Goal: Contribute content: Contribute content

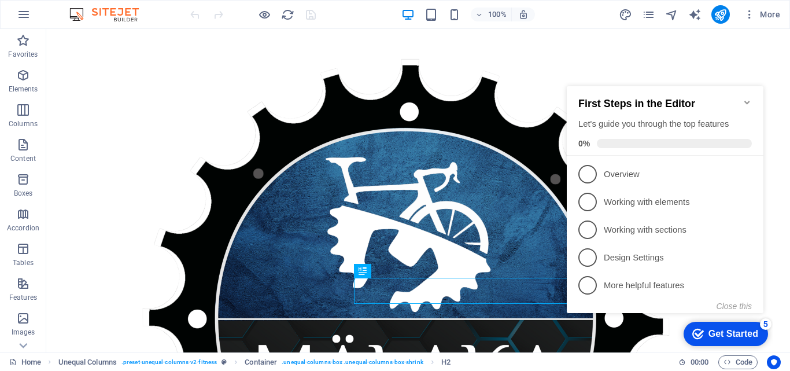
click at [744, 99] on icon "Minimize checklist" at bounding box center [747, 102] width 9 height 9
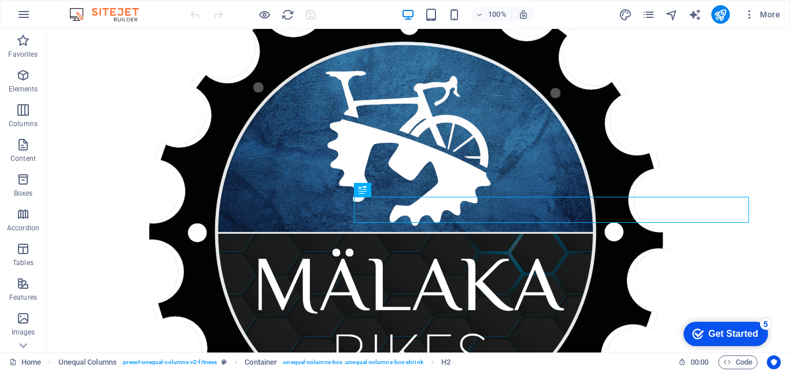
scroll to position [76, 0]
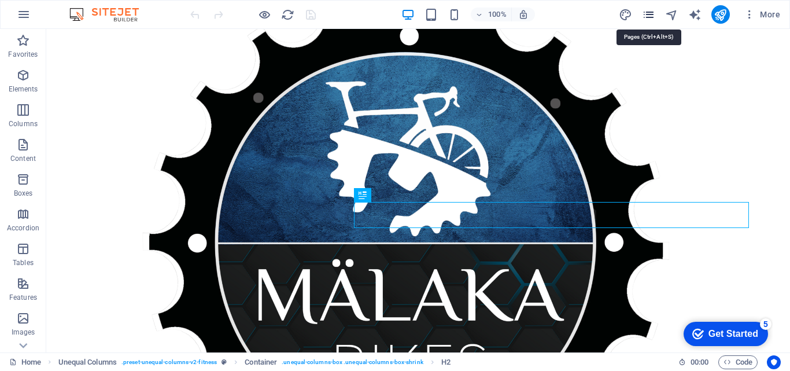
click at [647, 18] on icon "pages" at bounding box center [648, 14] width 13 height 13
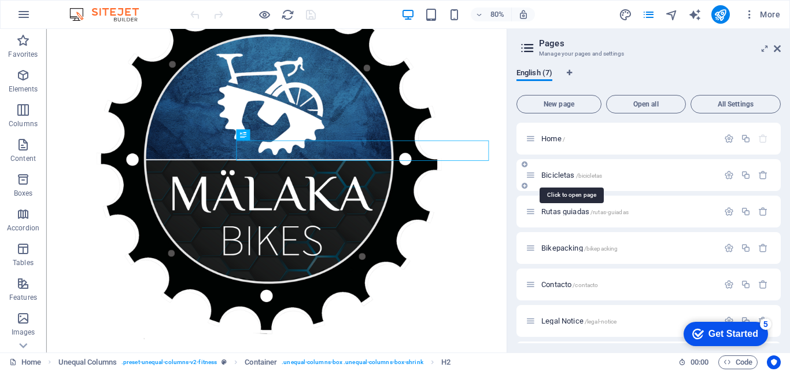
click at [552, 177] on span "Bicicletas /bicicletas" at bounding box center [571, 175] width 61 height 9
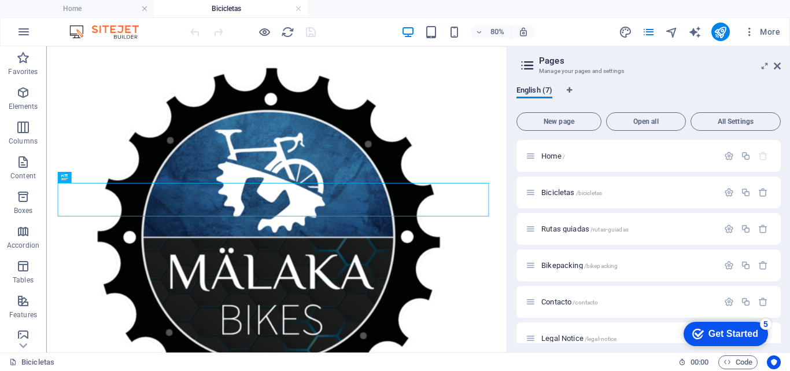
scroll to position [0, 0]
click at [781, 65] on aside "Pages Manage your pages and settings English (7) New page Open all All Settings…" at bounding box center [648, 199] width 283 height 306
click at [778, 67] on icon at bounding box center [777, 65] width 7 height 9
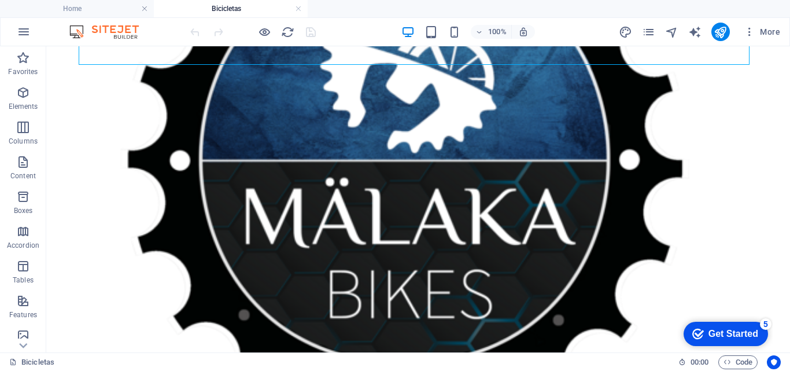
scroll to position [197, 0]
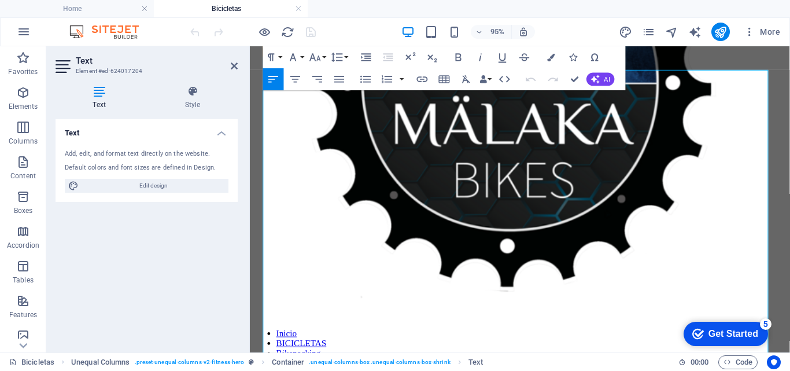
drag, startPoint x: 567, startPoint y: 227, endPoint x: 300, endPoint y: 231, distance: 267.8
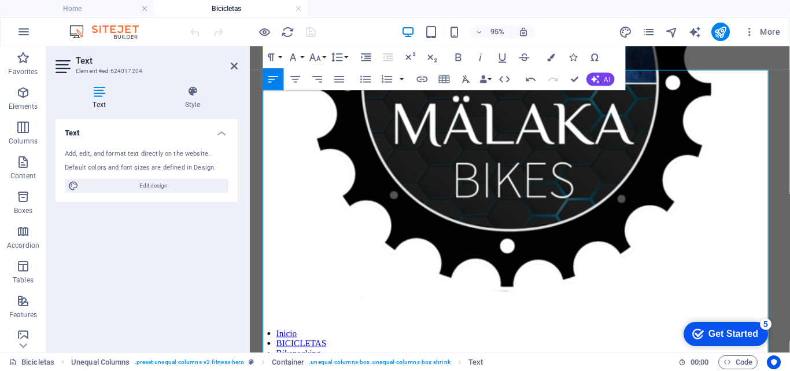
drag, startPoint x: 682, startPoint y: 246, endPoint x: 257, endPoint y: 251, distance: 424.5
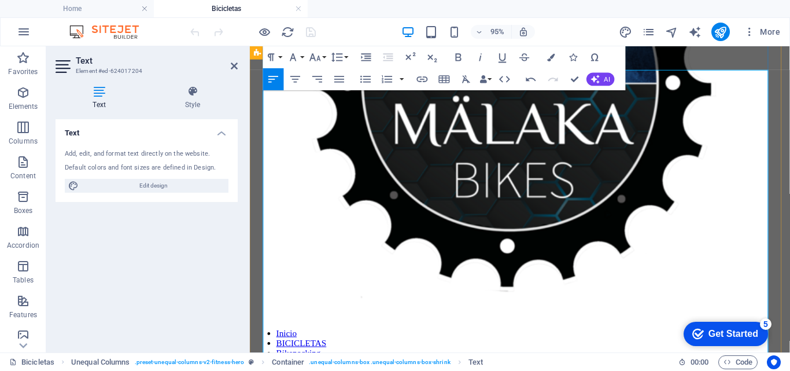
drag, startPoint x: 277, startPoint y: 308, endPoint x: 266, endPoint y: 307, distance: 11.0
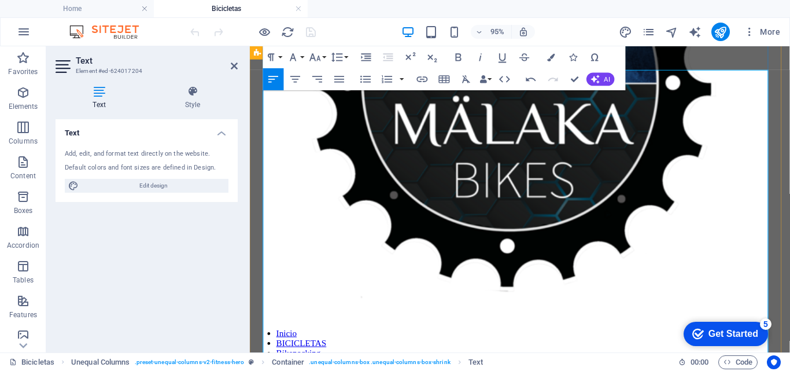
copy p "🚴‍♂️"
drag, startPoint x: 280, startPoint y: 215, endPoint x: 312, endPoint y: 217, distance: 31.9
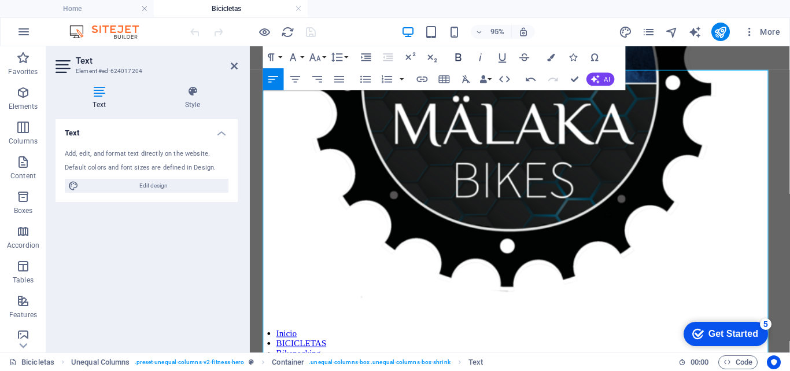
click at [452, 55] on icon "button" at bounding box center [458, 57] width 13 height 13
drag, startPoint x: 278, startPoint y: 232, endPoint x: 305, endPoint y: 229, distance: 28.0
drag, startPoint x: 300, startPoint y: 228, endPoint x: 278, endPoint y: 234, distance: 22.6
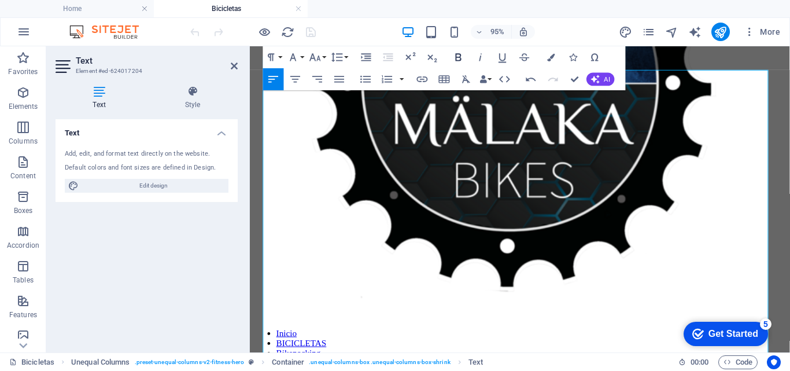
click at [455, 57] on icon "button" at bounding box center [458, 57] width 13 height 13
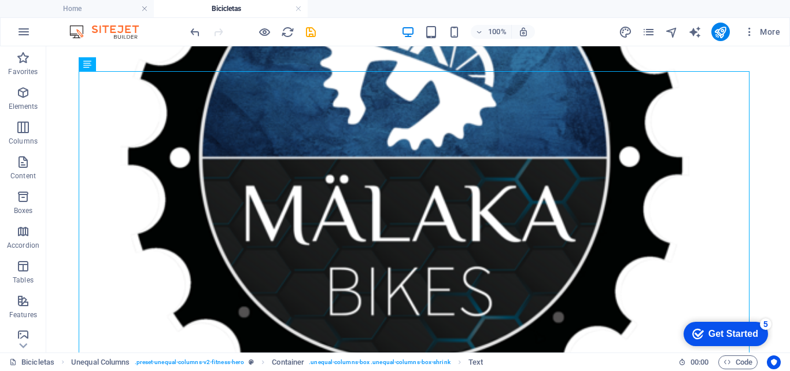
click at [313, 39] on div at bounding box center [253, 32] width 130 height 19
click at [312, 34] on icon "save" at bounding box center [310, 31] width 13 height 13
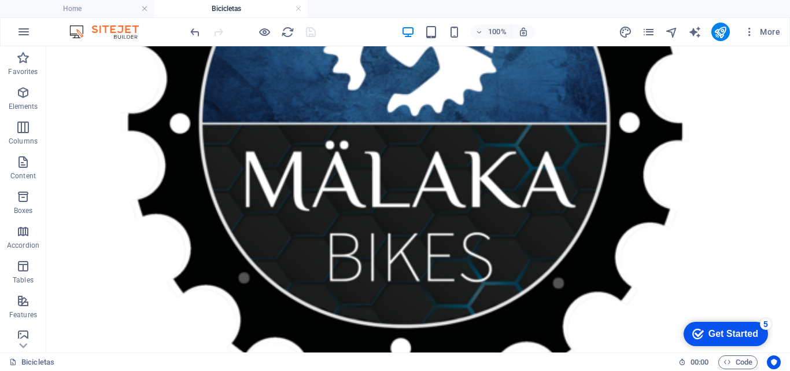
scroll to position [234, 0]
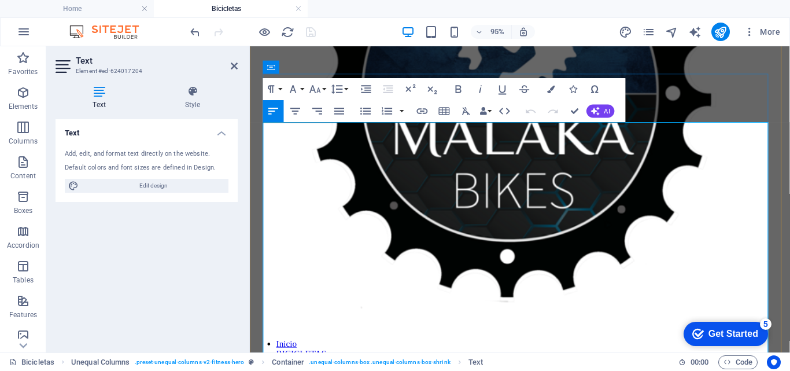
scroll to position [201, 0]
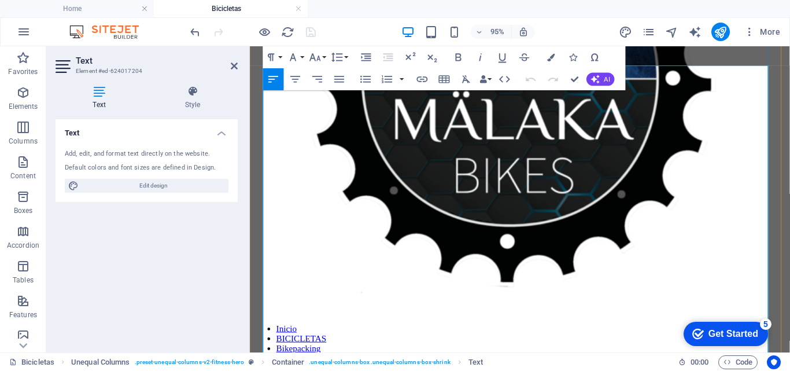
drag, startPoint x: 540, startPoint y: 273, endPoint x: 299, endPoint y: 273, distance: 240.6
drag, startPoint x: 739, startPoint y: 262, endPoint x: 266, endPoint y: 257, distance: 473.1
drag, startPoint x: 629, startPoint y: 254, endPoint x: 268, endPoint y: 259, distance: 360.3
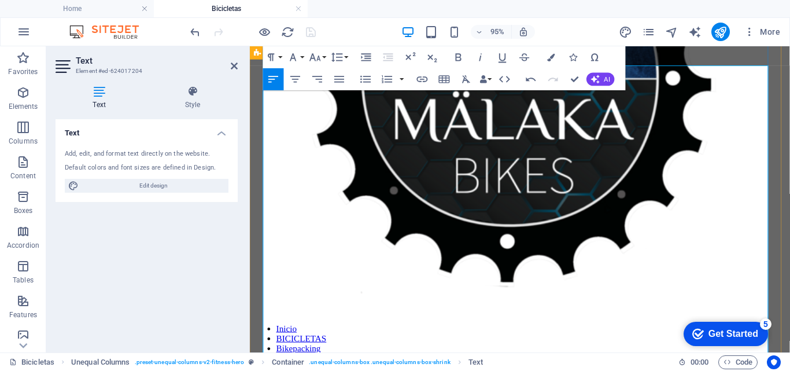
drag, startPoint x: 297, startPoint y: 270, endPoint x: 275, endPoint y: 270, distance: 22.6
click at [459, 59] on icon "button" at bounding box center [458, 57] width 13 height 13
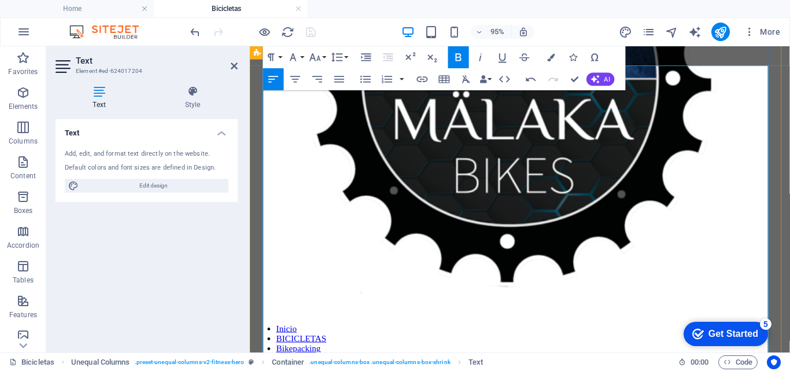
drag, startPoint x: 640, startPoint y: 255, endPoint x: 267, endPoint y: 255, distance: 373.0
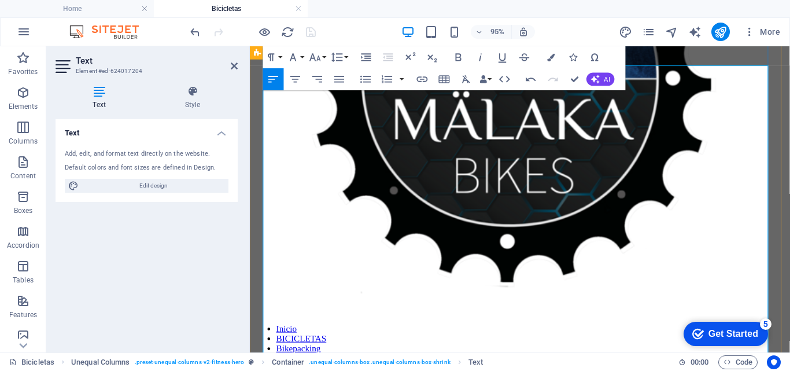
drag, startPoint x: 368, startPoint y: 176, endPoint x: 398, endPoint y: 184, distance: 31.1
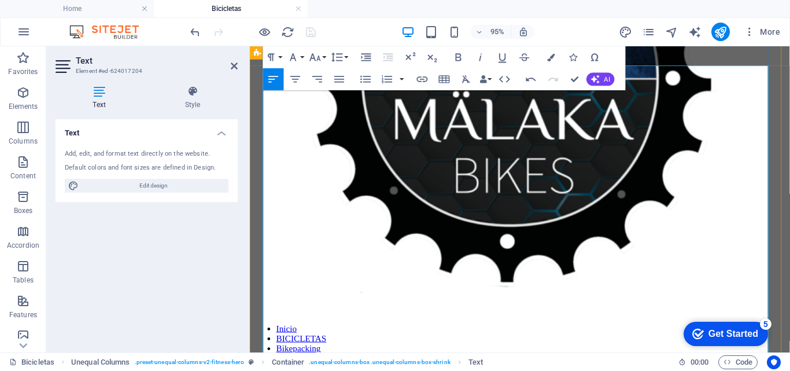
click at [300, 54] on button "Font Family" at bounding box center [295, 57] width 21 height 22
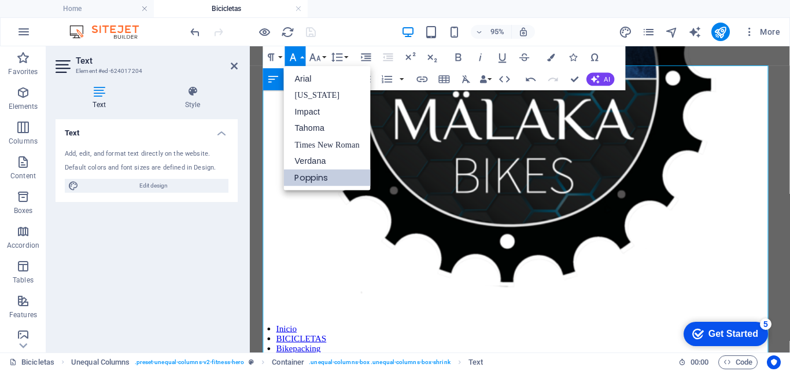
scroll to position [0, 0]
click at [319, 56] on icon "button" at bounding box center [315, 57] width 13 height 13
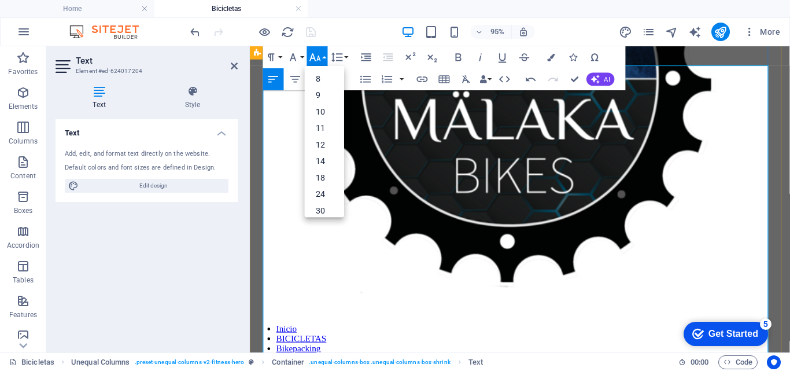
drag, startPoint x: 487, startPoint y: 242, endPoint x: 322, endPoint y: 227, distance: 166.1
click at [300, 56] on button "Font Family" at bounding box center [295, 57] width 21 height 22
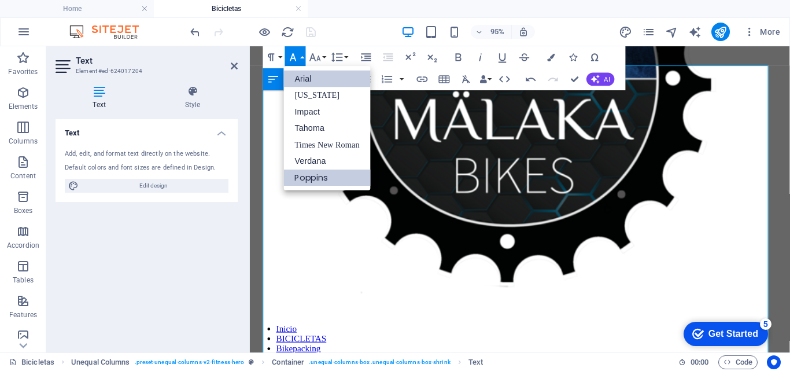
click at [308, 174] on link "Poppins" at bounding box center [327, 177] width 87 height 17
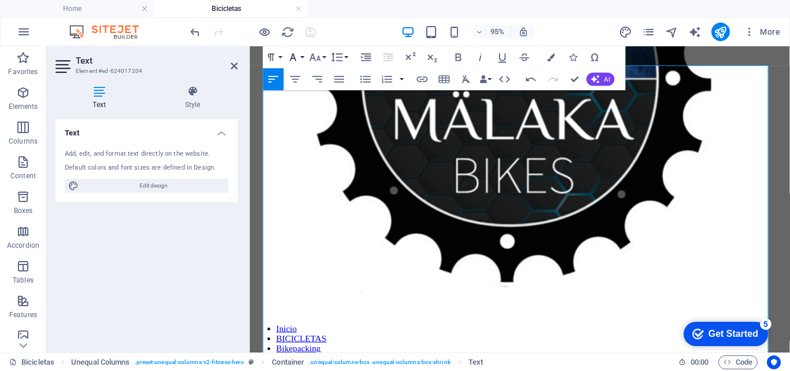
click at [302, 53] on button "Font Family" at bounding box center [295, 57] width 21 height 22
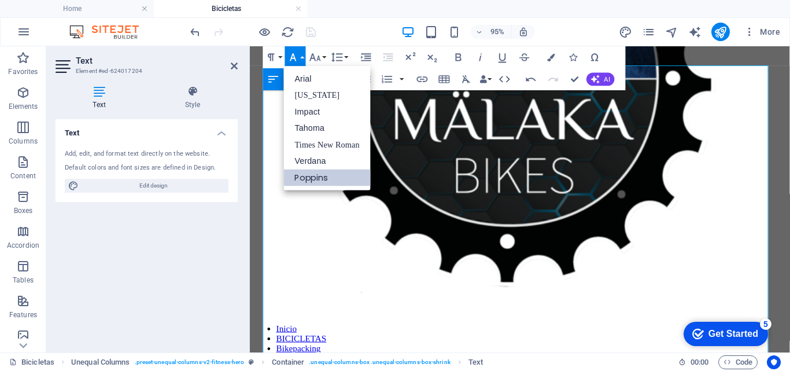
click at [328, 64] on div "Paragraph Format Normal Heading 1 Heading 2 Heading 3 Heading 4 Heading 5 Headi…" at bounding box center [306, 57] width 87 height 22
click at [324, 57] on button "Font Size" at bounding box center [317, 57] width 21 height 22
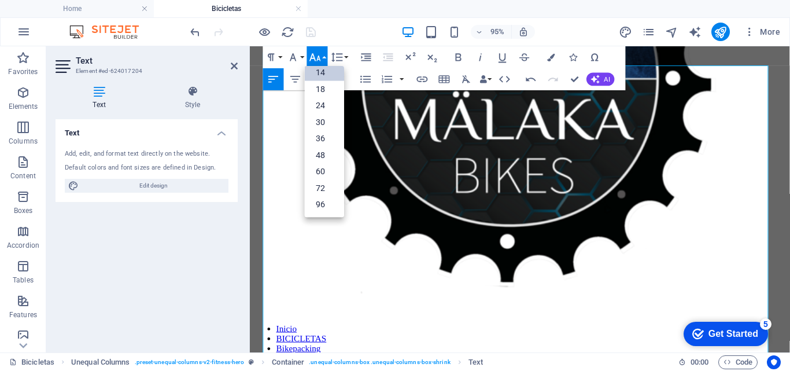
scroll to position [93, 0]
click at [319, 103] on link "24" at bounding box center [324, 105] width 39 height 17
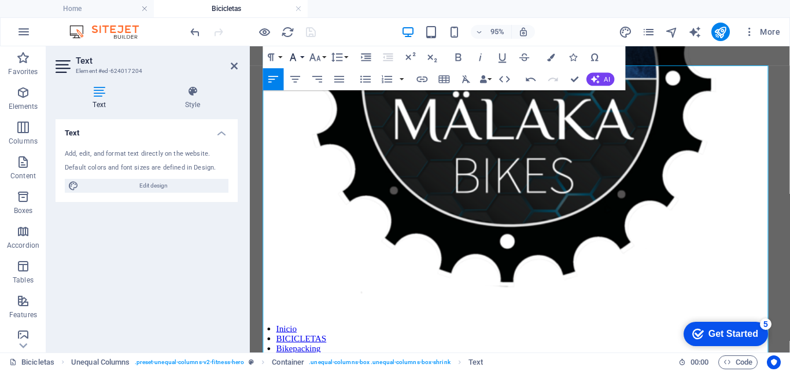
click at [299, 53] on icon "button" at bounding box center [293, 57] width 13 height 13
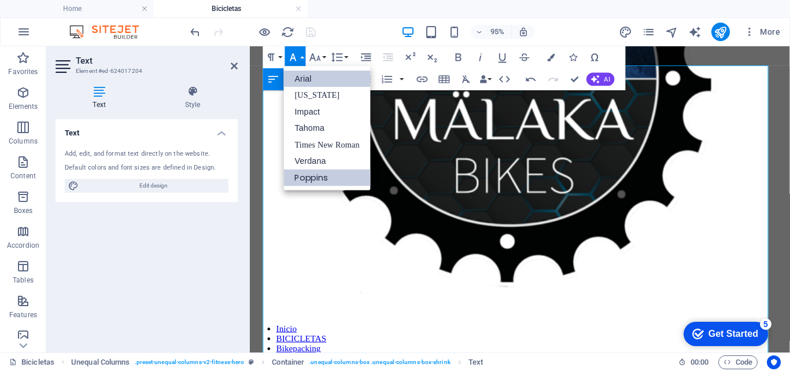
scroll to position [0, 0]
click at [321, 60] on icon "button" at bounding box center [315, 57] width 13 height 13
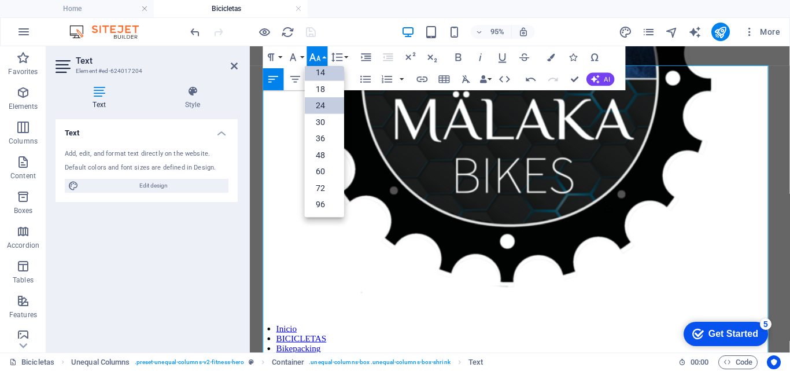
scroll to position [93, 0]
click at [319, 87] on link "18" at bounding box center [324, 89] width 39 height 17
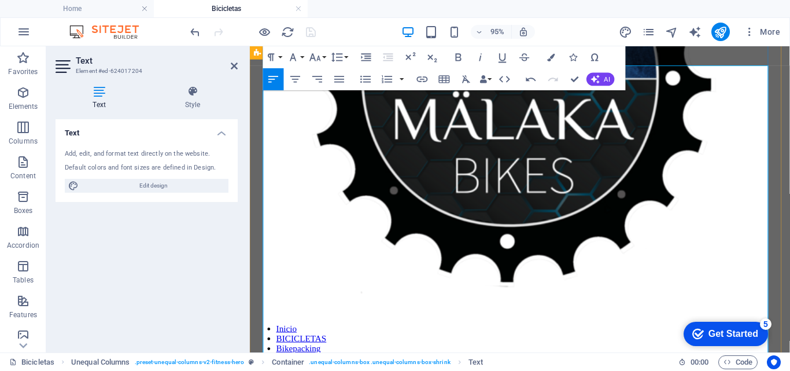
drag, startPoint x: 362, startPoint y: 261, endPoint x: 322, endPoint y: 226, distance: 53.3
click at [320, 57] on icon "button" at bounding box center [315, 57] width 13 height 13
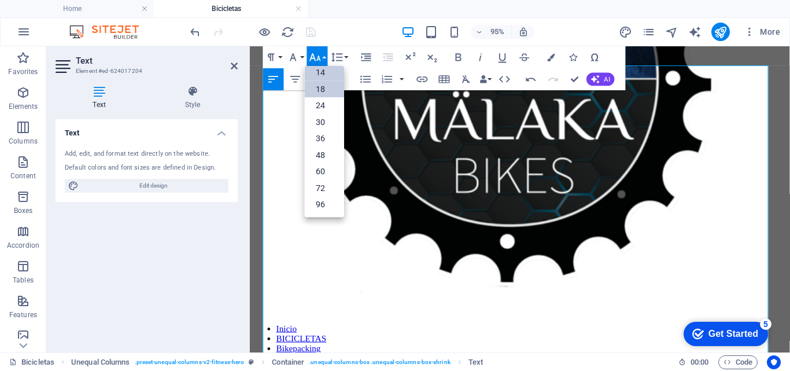
click at [322, 72] on link "14" at bounding box center [324, 72] width 39 height 17
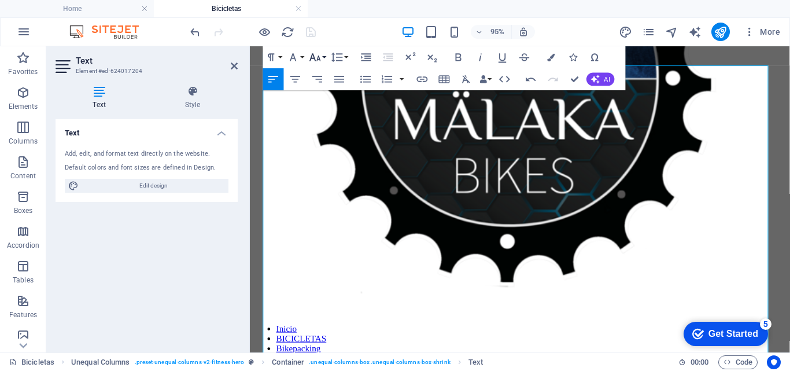
click at [322, 60] on icon "button" at bounding box center [315, 57] width 13 height 13
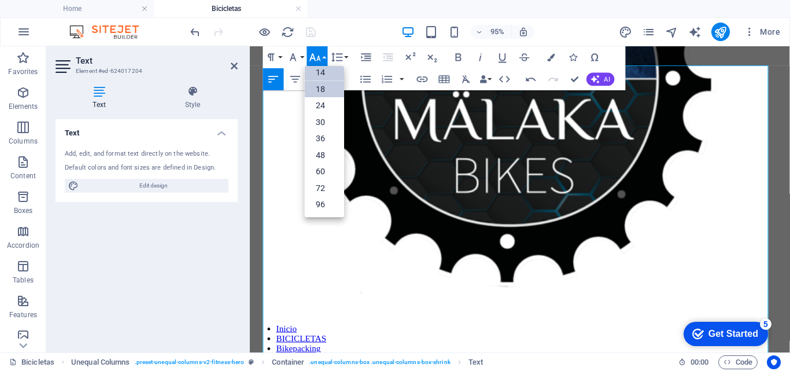
click at [314, 93] on link "18" at bounding box center [324, 89] width 39 height 17
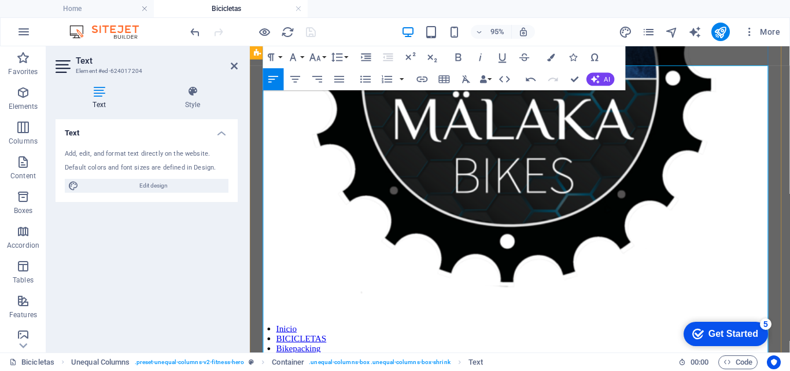
drag, startPoint x: 440, startPoint y: 206, endPoint x: 537, endPoint y: 221, distance: 98.9
drag, startPoint x: 505, startPoint y: 198, endPoint x: 439, endPoint y: 198, distance: 66.5
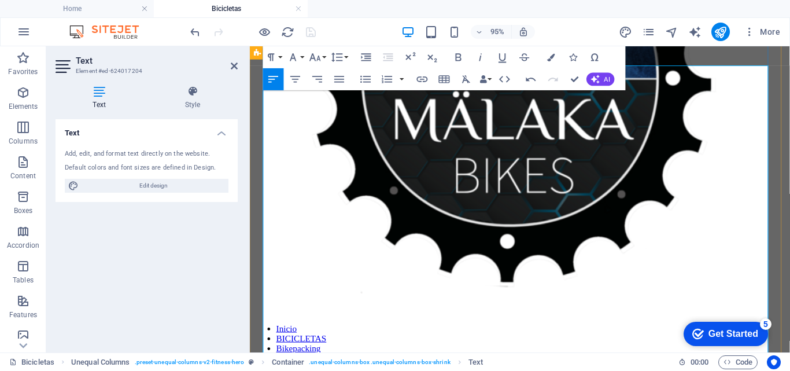
click at [322, 54] on icon "button" at bounding box center [315, 57] width 13 height 13
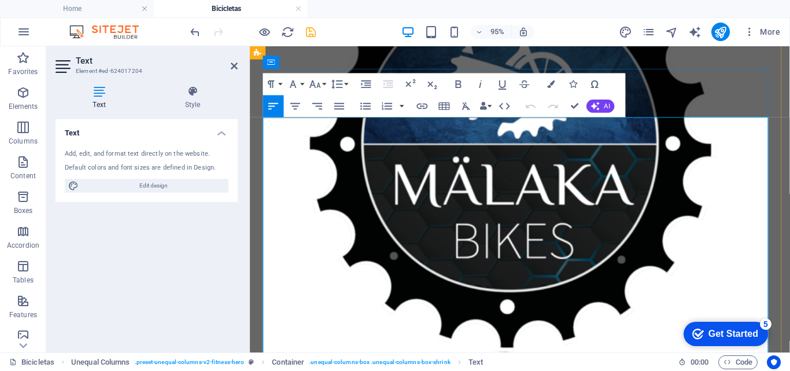
scroll to position [147, 0]
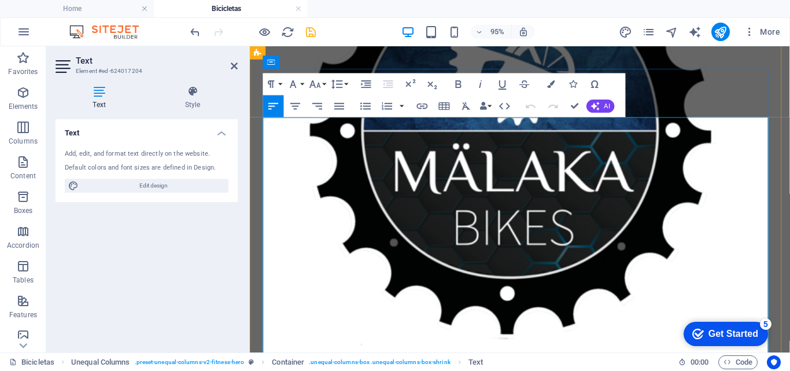
drag, startPoint x: 323, startPoint y: 265, endPoint x: 378, endPoint y: 265, distance: 54.9
copy p "Una leyenda"
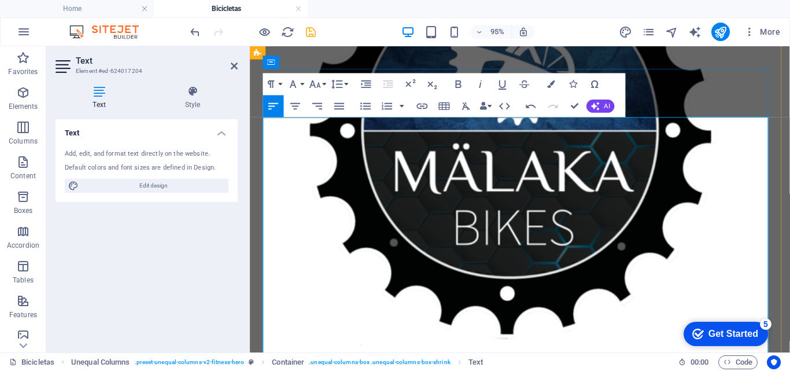
drag, startPoint x: 453, startPoint y: 327, endPoint x: 310, endPoint y: 309, distance: 143.9
click at [301, 85] on button "Font Family" at bounding box center [295, 84] width 21 height 22
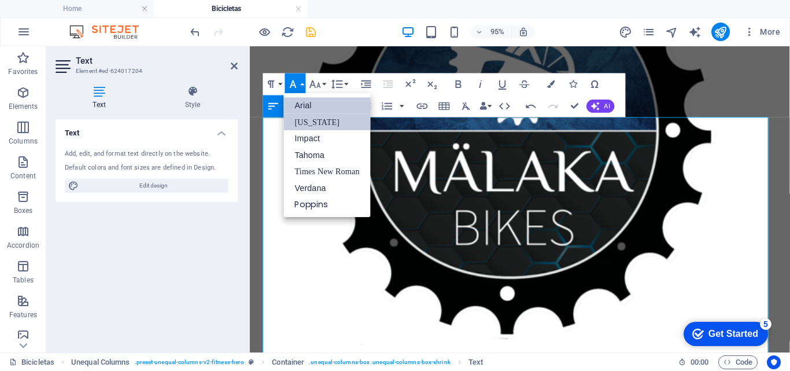
scroll to position [0, 0]
click at [306, 201] on link "Poppins" at bounding box center [327, 204] width 87 height 17
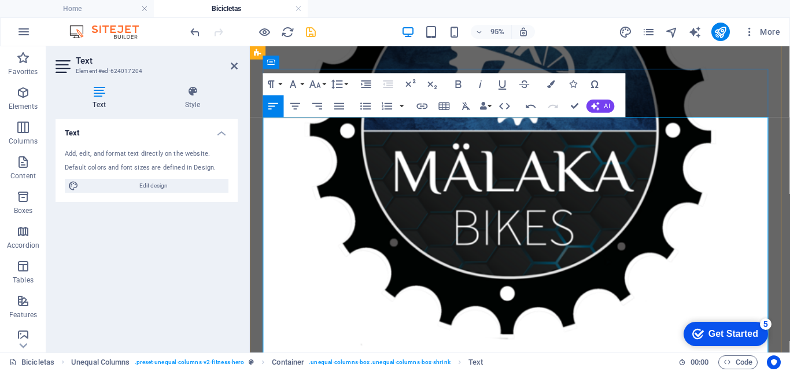
drag, startPoint x: 542, startPoint y: 327, endPoint x: 311, endPoint y: 311, distance: 231.9
click at [553, 82] on icon "button" at bounding box center [551, 84] width 8 height 8
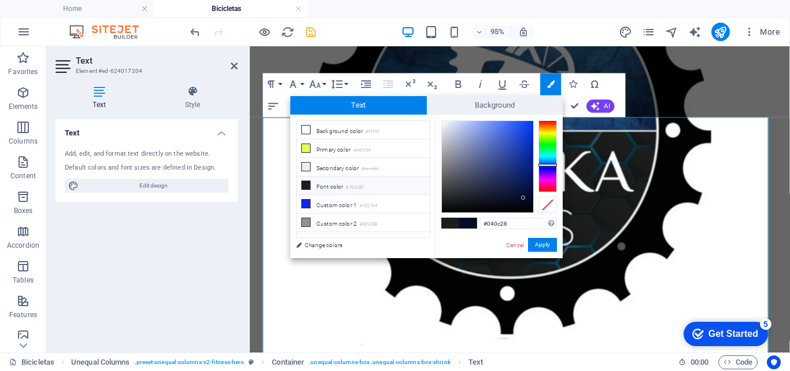
click at [328, 180] on li "Font color #1b1c20" at bounding box center [363, 185] width 133 height 19
type input "#1b1c20"
click at [543, 247] on button "Apply" at bounding box center [542, 245] width 29 height 14
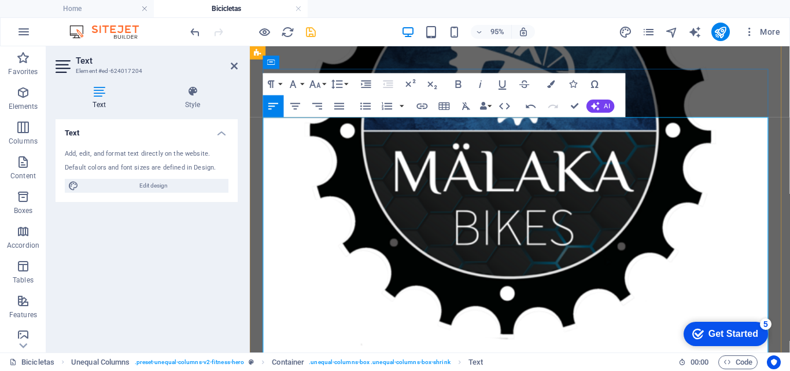
drag, startPoint x: 331, startPoint y: 312, endPoint x: 311, endPoint y: 313, distance: 20.3
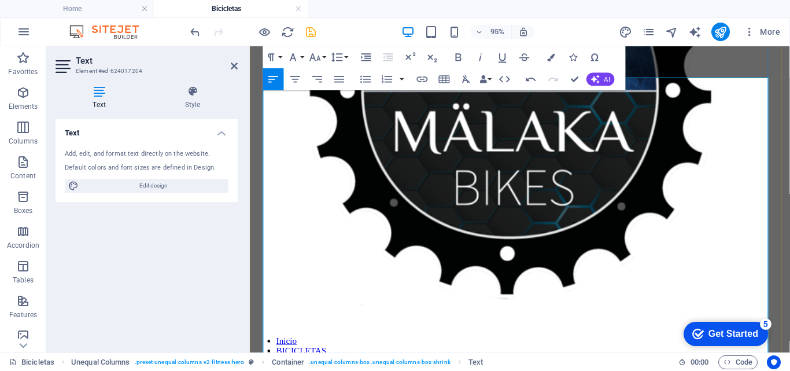
scroll to position [204, 0]
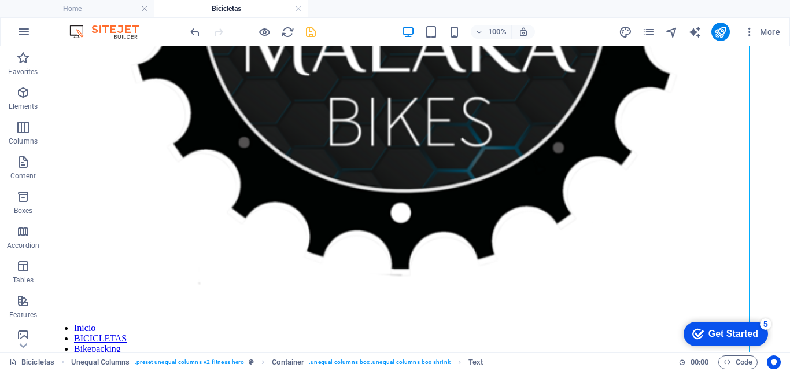
scroll to position [376, 0]
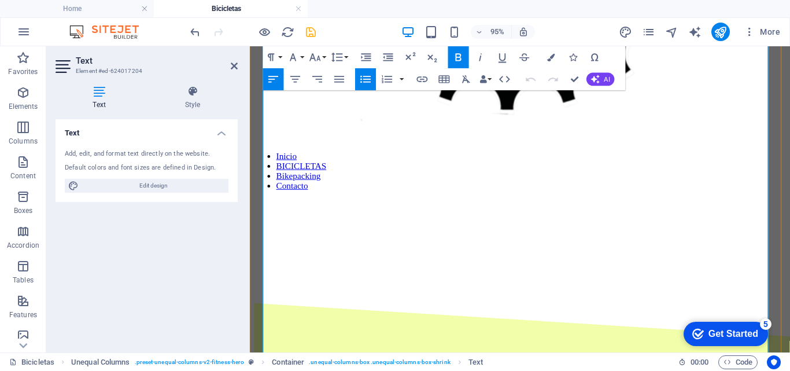
scroll to position [403, 0]
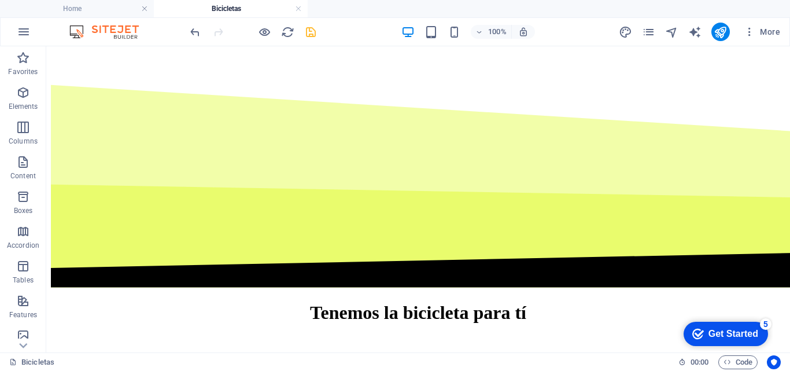
scroll to position [755, 0]
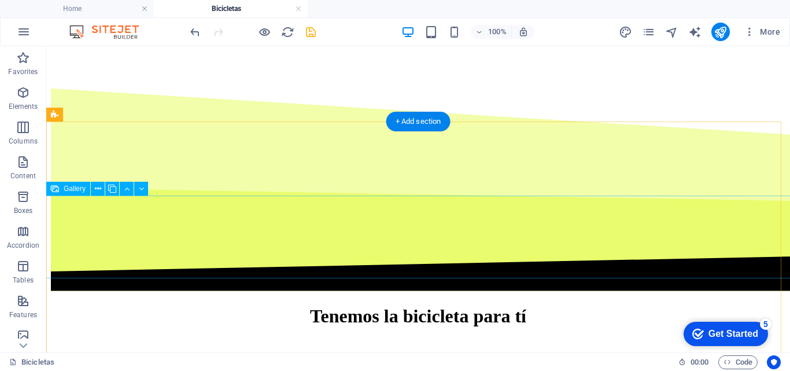
select select "1"
select select "px"
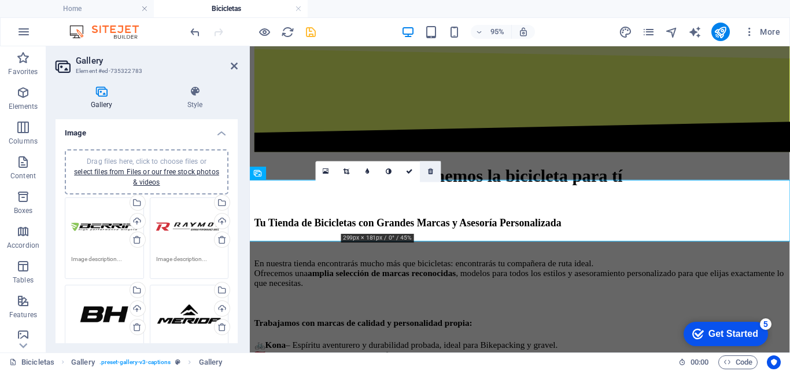
click at [428, 172] on icon at bounding box center [430, 171] width 5 height 6
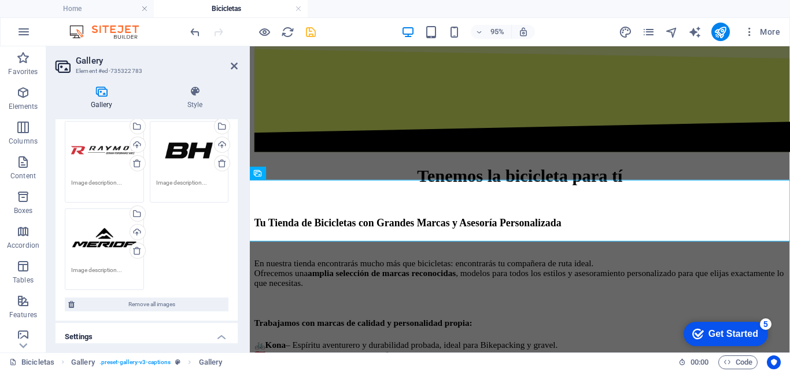
scroll to position [75, 0]
click at [249, 238] on aside "Gallery Element #ed-735322783 Gallery Style Image Drag files here, click to cho…" at bounding box center [148, 199] width 204 height 306
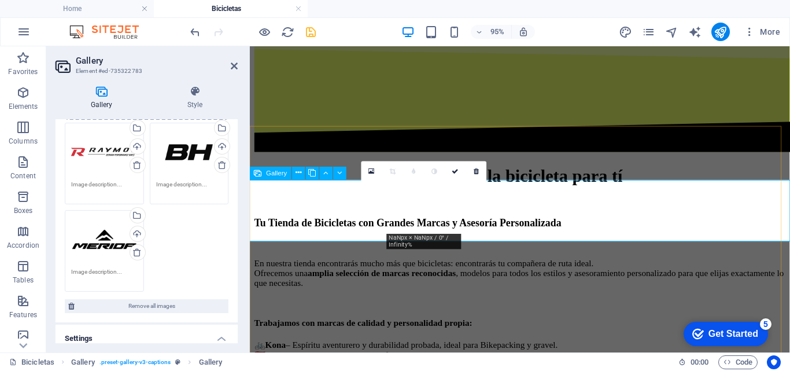
click at [475, 175] on link at bounding box center [476, 171] width 21 height 21
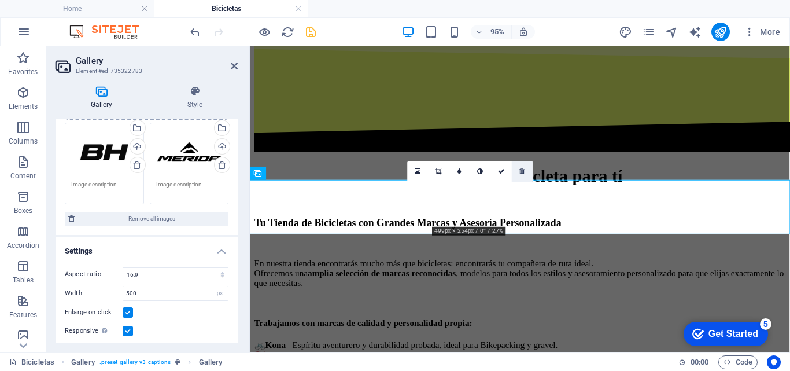
click at [521, 170] on icon at bounding box center [522, 171] width 5 height 6
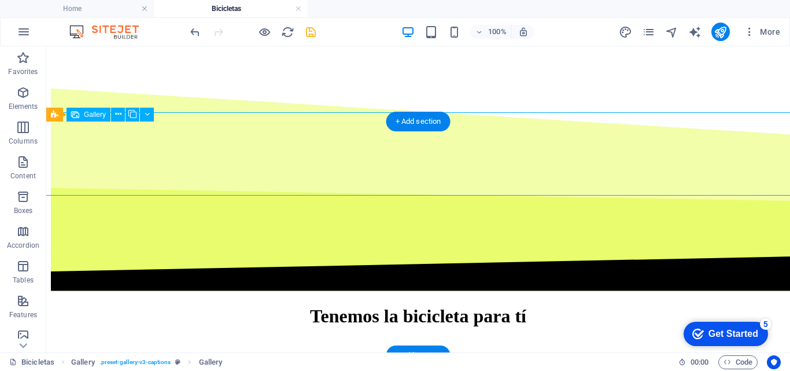
select select "1"
select select "px"
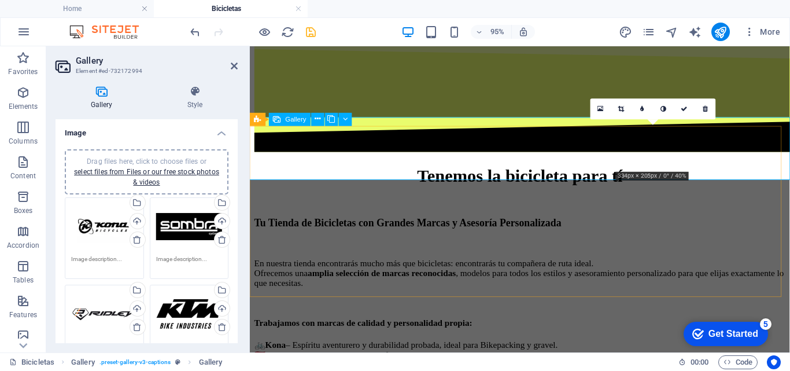
click at [599, 108] on icon at bounding box center [601, 109] width 6 height 8
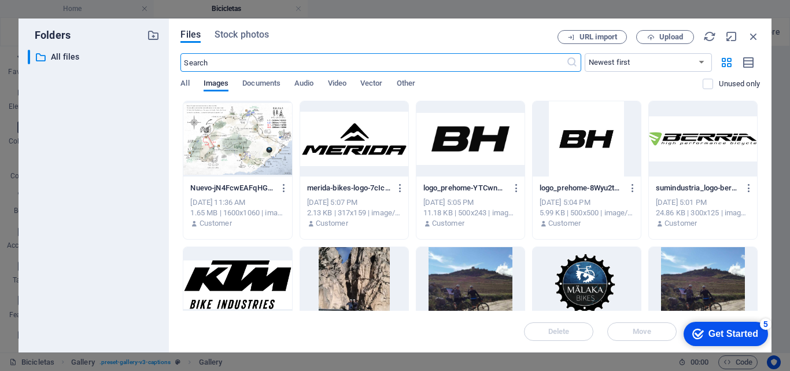
scroll to position [711, 0]
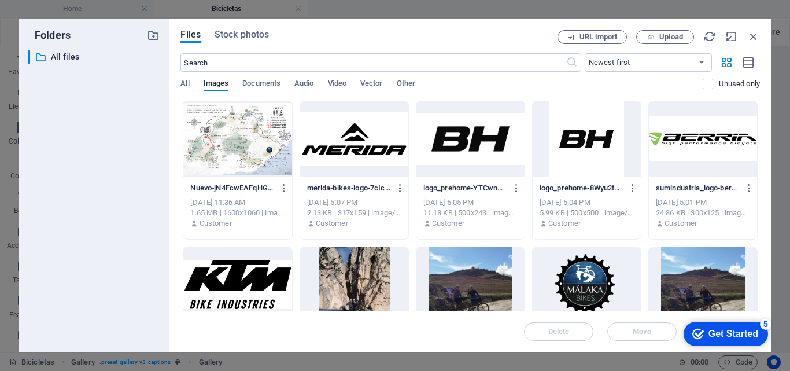
drag, startPoint x: 757, startPoint y: 126, endPoint x: 759, endPoint y: 156, distance: 30.7
click at [759, 156] on div "Drop files here to upload them instantly Nuevo-jN4FcwEAFqHGqlmL4KA3nw.png Nuevo…" at bounding box center [469, 206] width 579 height 210
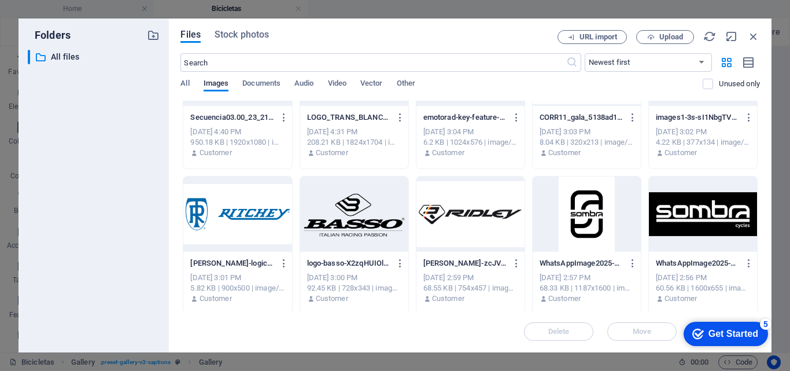
scroll to position [515, 0]
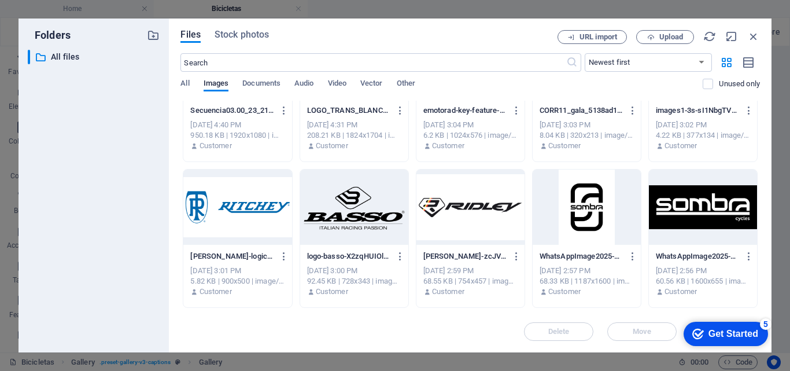
click at [245, 211] on div at bounding box center [237, 206] width 108 height 75
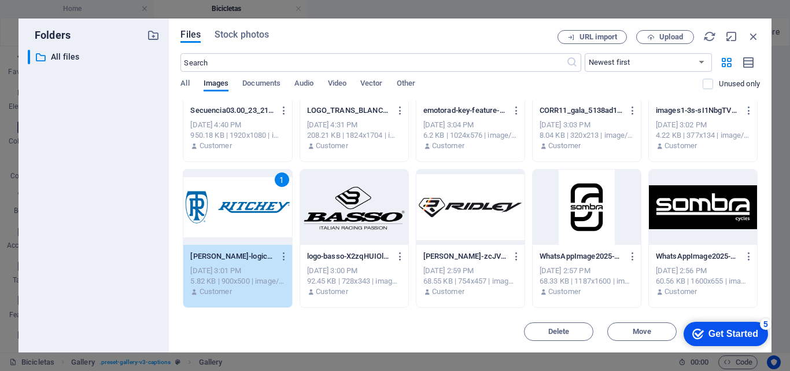
drag, startPoint x: 757, startPoint y: 209, endPoint x: 761, endPoint y: 224, distance: 15.6
click at [761, 224] on div "Files Stock photos URL import Upload ​ Newest first Oldest first Name (A-Z) Nam…" at bounding box center [470, 186] width 603 height 334
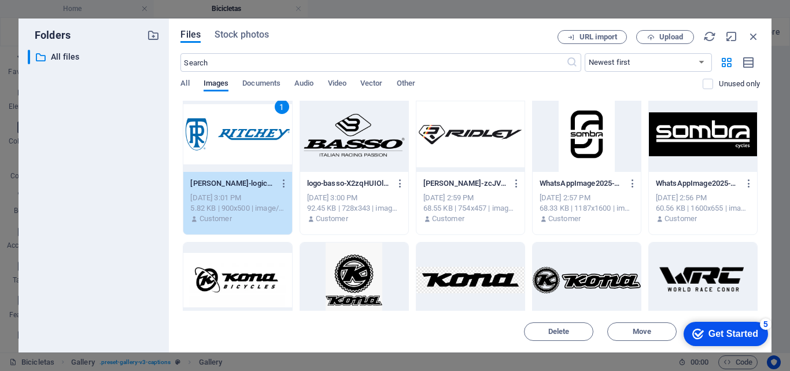
scroll to position [582, 0]
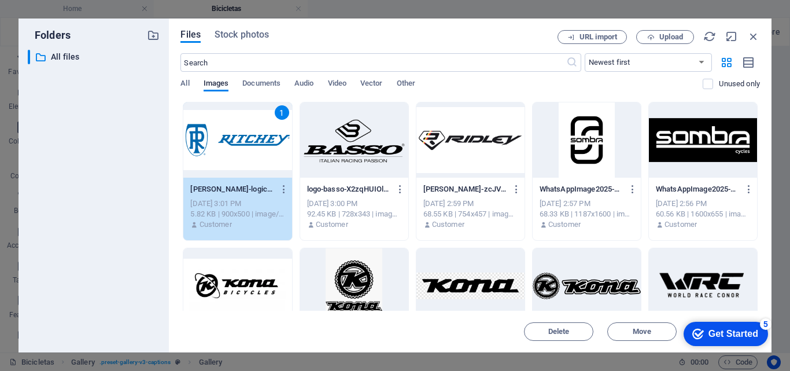
click at [248, 151] on div "1" at bounding box center [237, 139] width 108 height 75
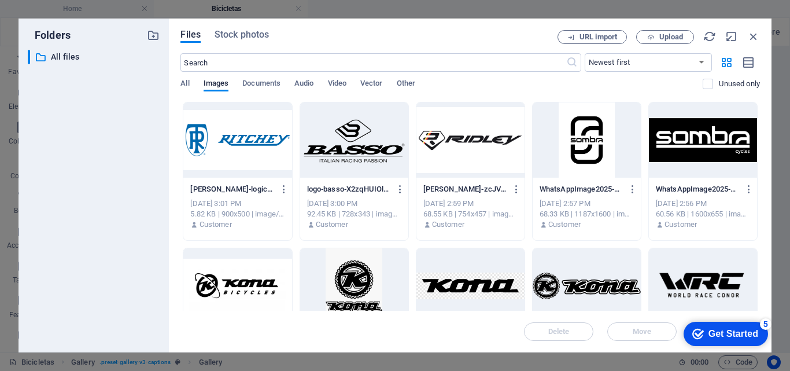
click at [248, 151] on div at bounding box center [237, 139] width 108 height 75
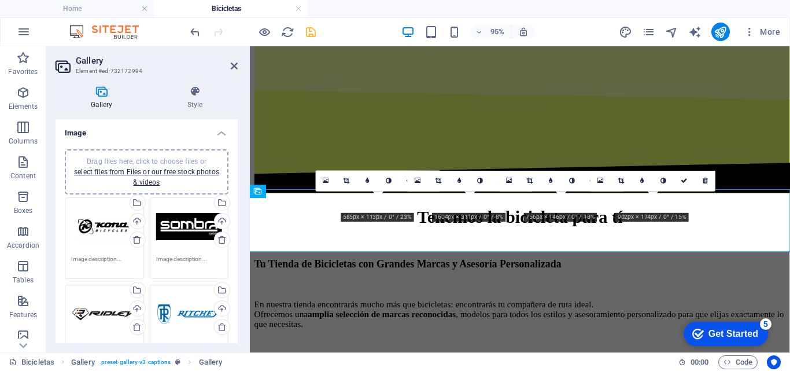
scroll to position [679, 0]
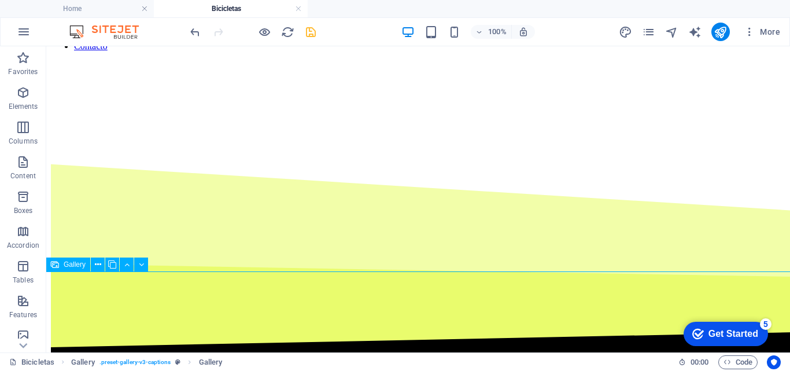
select select "1"
select select "px"
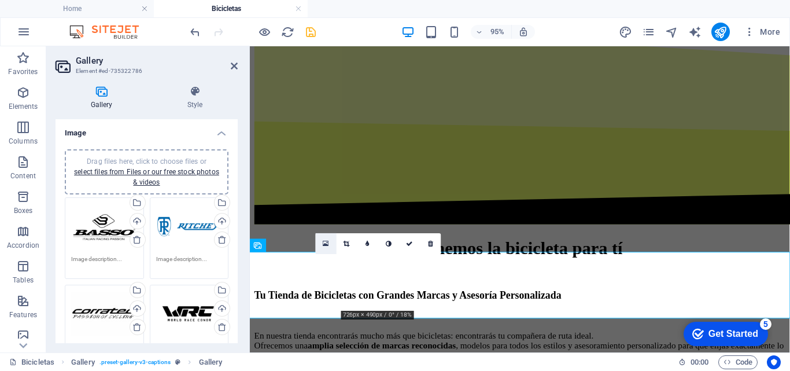
click at [327, 245] on icon at bounding box center [326, 243] width 6 height 8
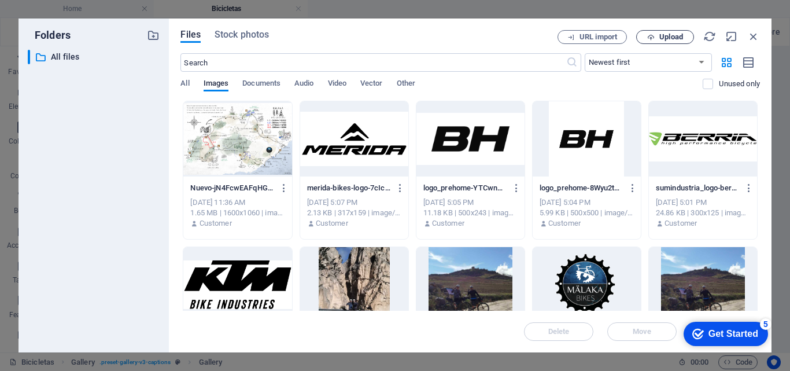
click at [660, 40] on span "Upload" at bounding box center [671, 37] width 24 height 7
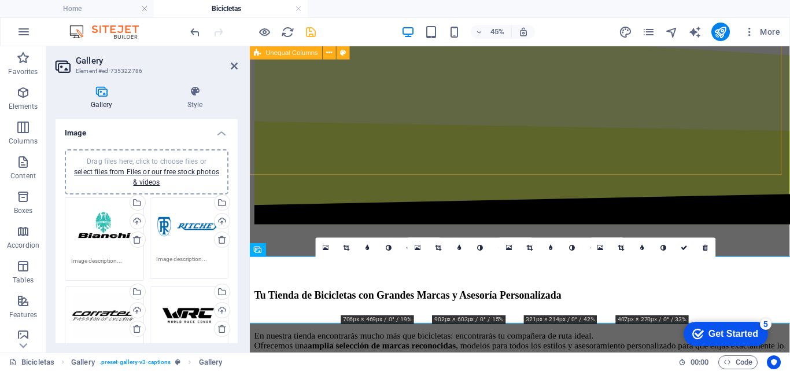
scroll to position [674, 0]
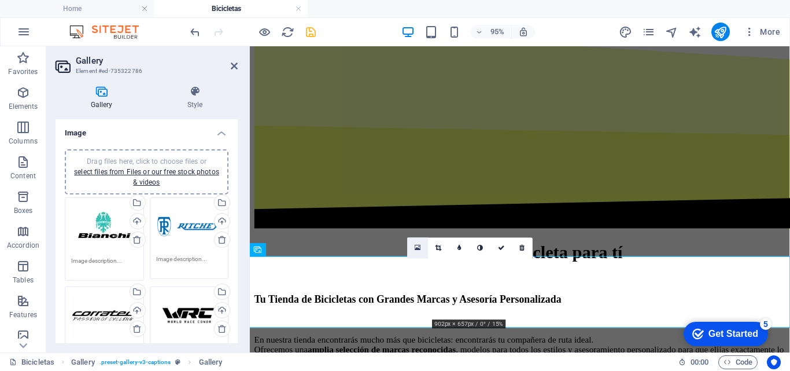
click at [413, 250] on link at bounding box center [417, 247] width 21 height 21
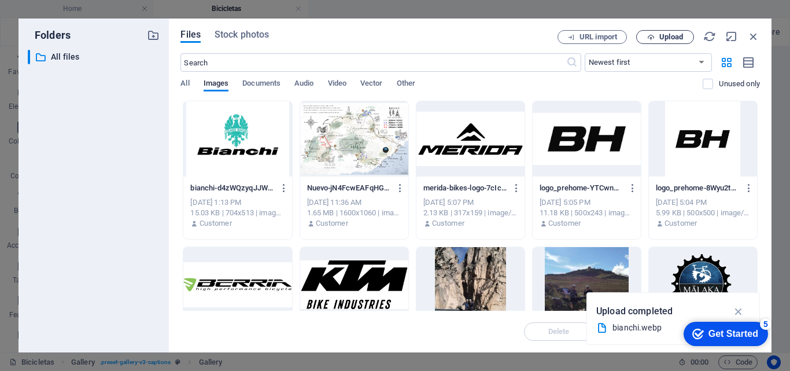
click at [664, 41] on button "Upload" at bounding box center [665, 37] width 58 height 14
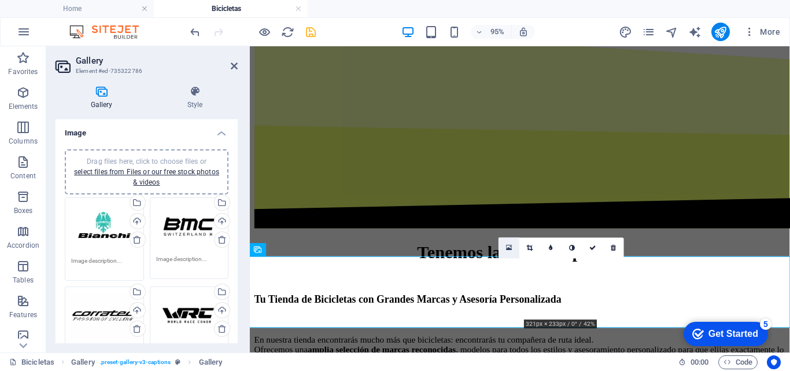
click at [508, 248] on icon at bounding box center [509, 248] width 6 height 8
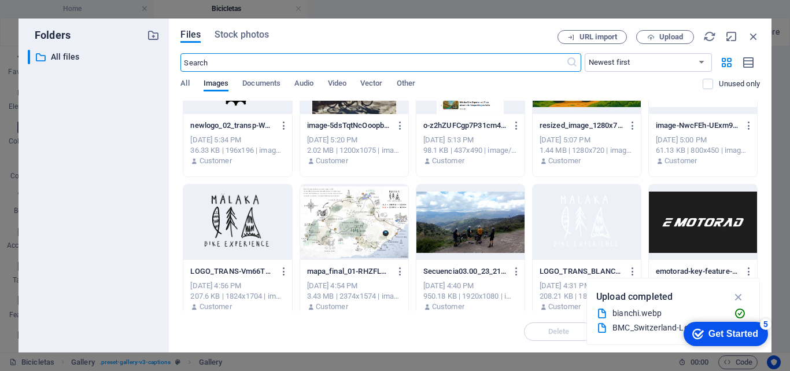
scroll to position [375, 0]
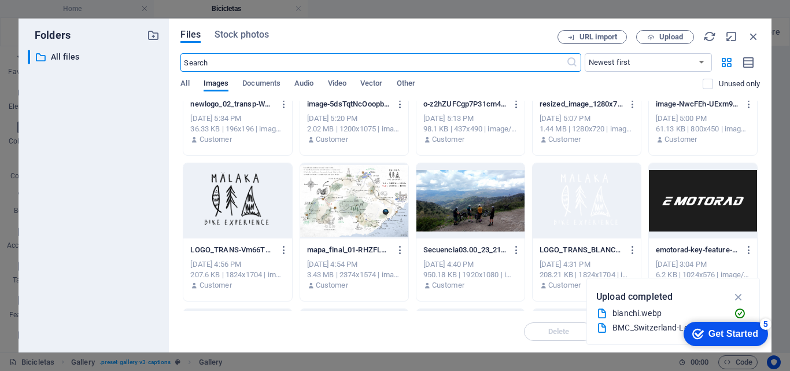
click at [695, 194] on div at bounding box center [703, 200] width 108 height 75
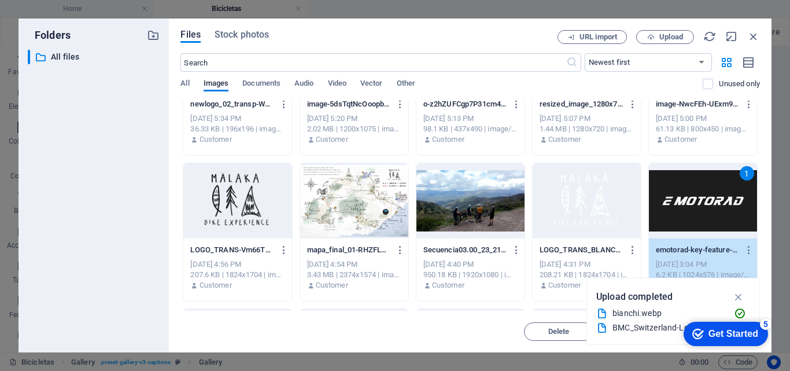
click at [695, 194] on div "1" at bounding box center [703, 200] width 108 height 75
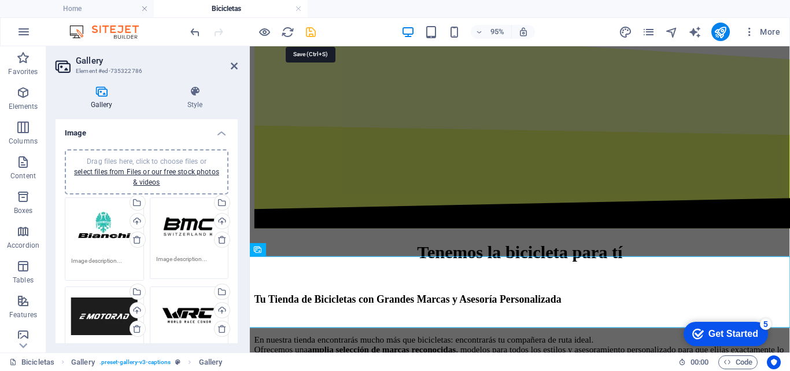
click at [312, 32] on icon "save" at bounding box center [310, 31] width 13 height 13
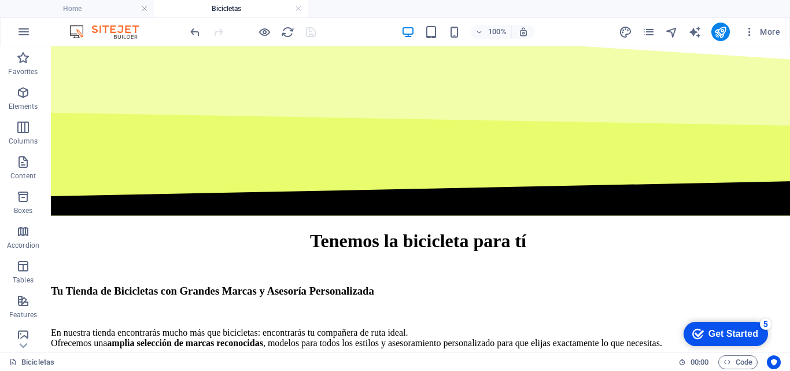
scroll to position [833, 0]
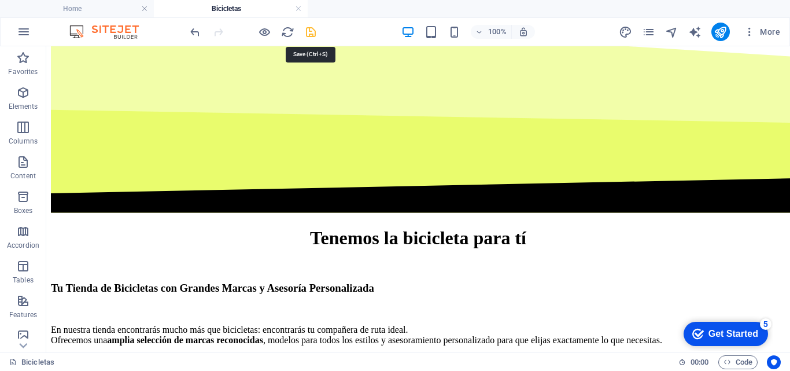
click at [312, 35] on icon "save" at bounding box center [310, 31] width 13 height 13
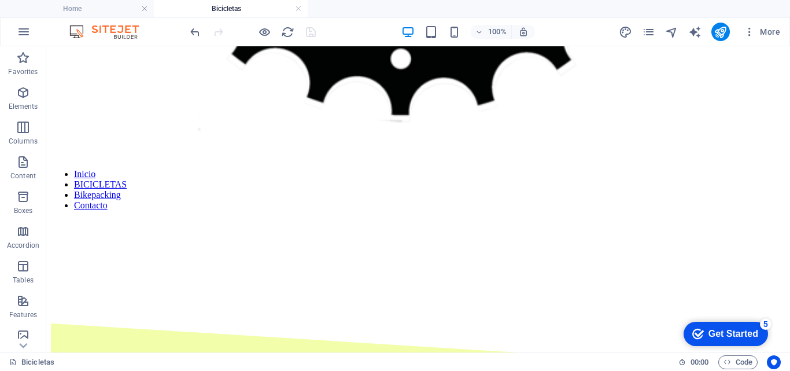
scroll to position [0, 0]
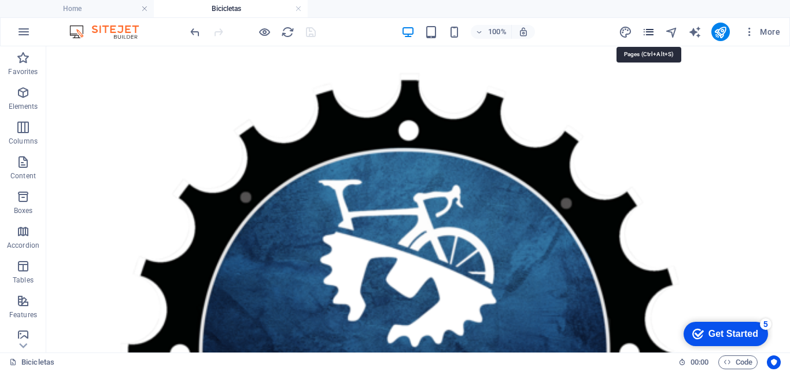
click at [643, 28] on icon "pages" at bounding box center [648, 31] width 13 height 13
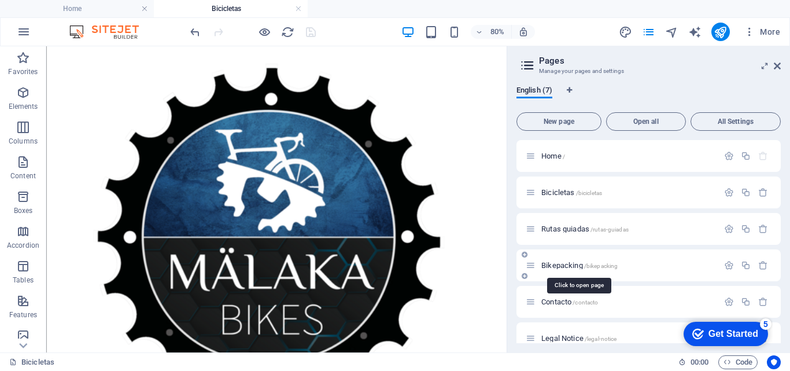
click at [567, 264] on span "Bikepacking /bikepacking" at bounding box center [579, 265] width 76 height 9
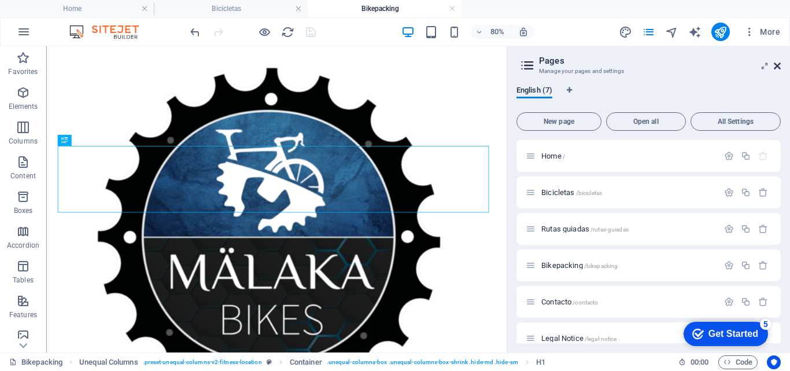
click at [777, 64] on icon at bounding box center [777, 65] width 7 height 9
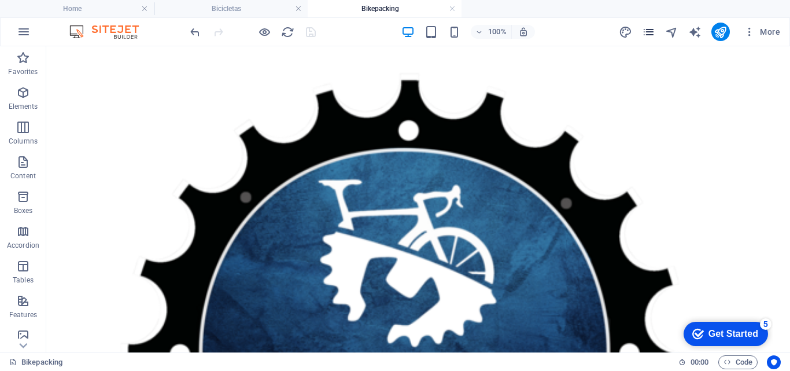
click at [655, 34] on icon "pages" at bounding box center [648, 31] width 13 height 13
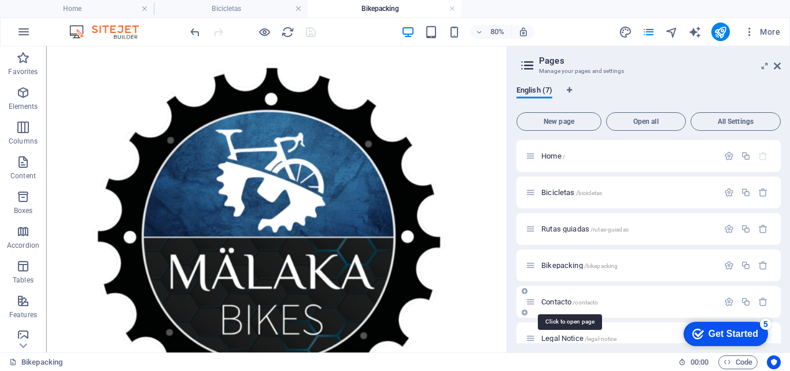
click at [559, 303] on span "Contacto /contacto" at bounding box center [569, 301] width 57 height 9
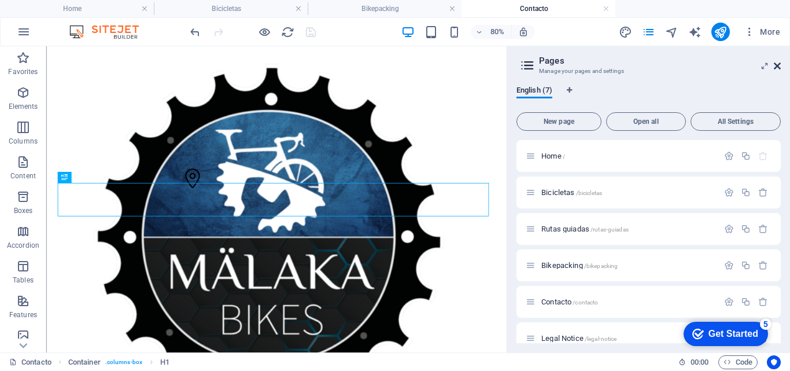
click at [780, 65] on icon at bounding box center [777, 65] width 7 height 9
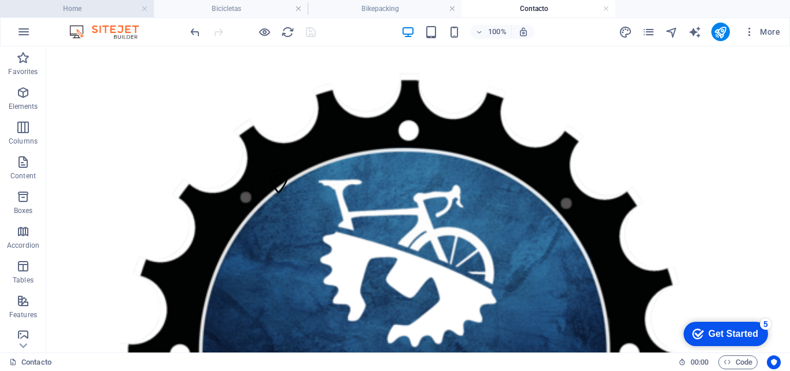
click at [116, 5] on h4 "Home" at bounding box center [77, 8] width 154 height 13
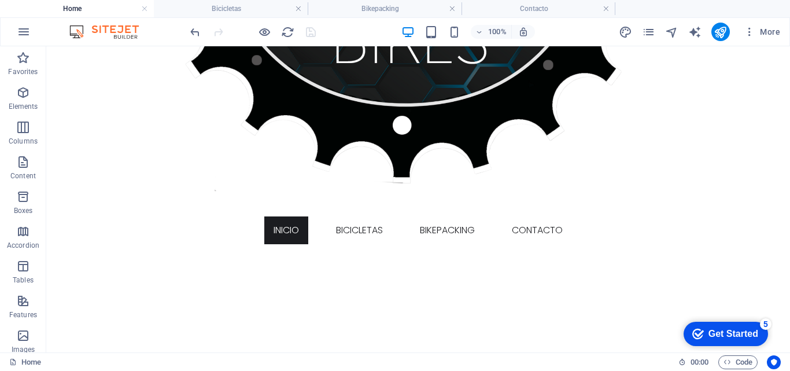
scroll to position [464, 0]
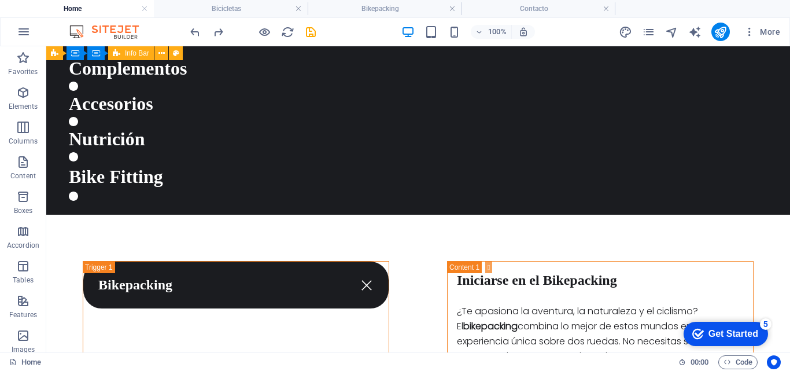
scroll to position [0, 0]
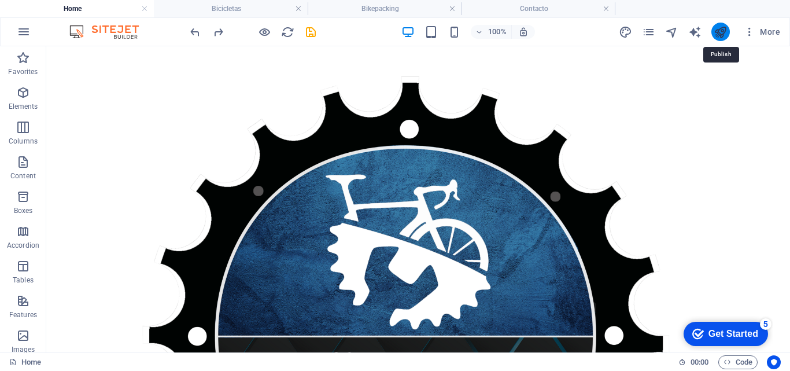
click at [721, 35] on icon "publish" at bounding box center [720, 31] width 13 height 13
